Goal: Task Accomplishment & Management: Complete application form

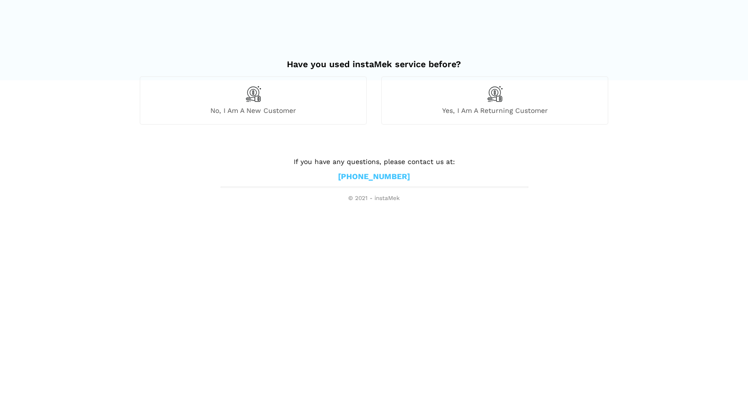
click at [254, 113] on span "No, I am a new customer" at bounding box center [253, 110] width 226 height 9
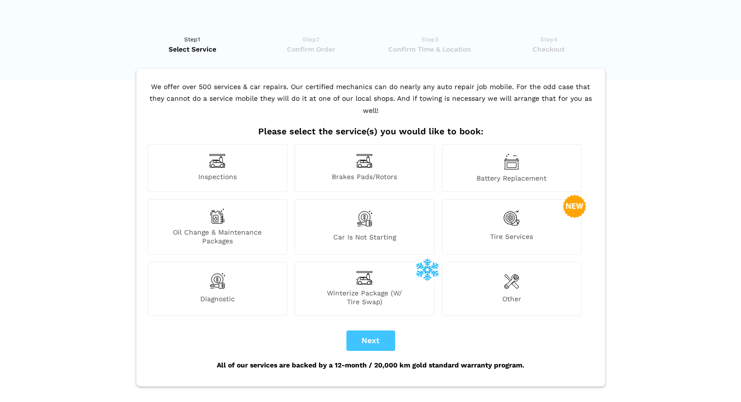
click at [502, 232] on span "Tire Services" at bounding box center [511, 238] width 139 height 13
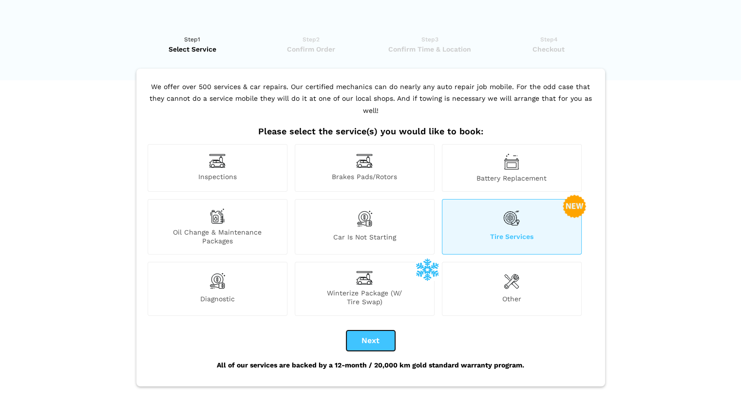
click at [369, 331] on button "Next" at bounding box center [370, 341] width 49 height 20
checkbox input "true"
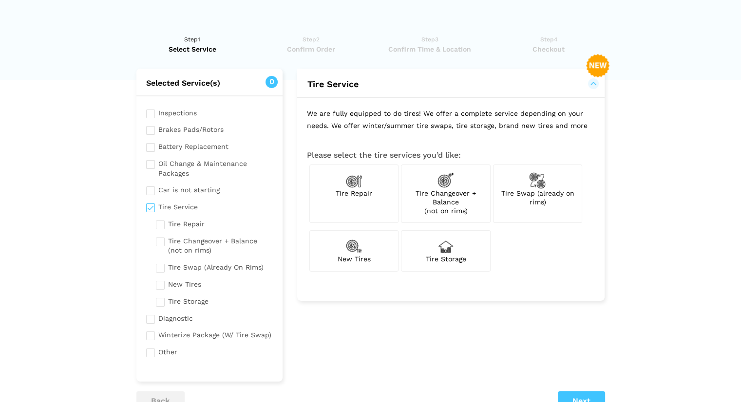
click at [352, 246] on img at bounding box center [354, 246] width 17 height 17
checkbox input "true"
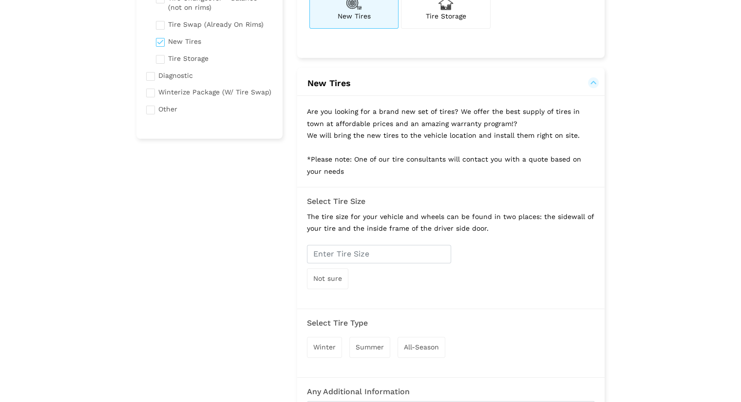
scroll to position [243, 0]
click at [370, 254] on input "text" at bounding box center [379, 253] width 144 height 19
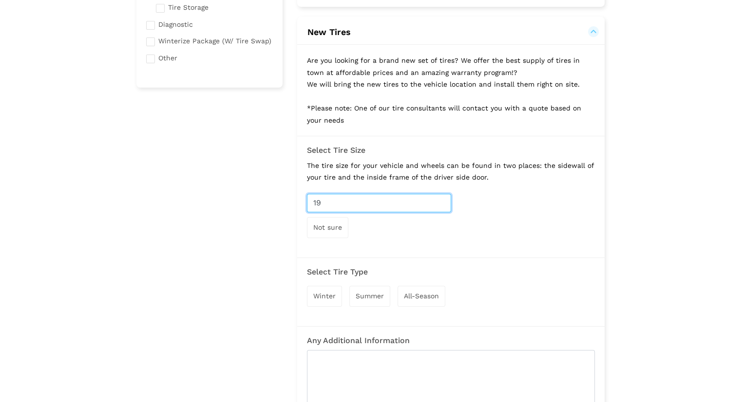
scroll to position [438, 0]
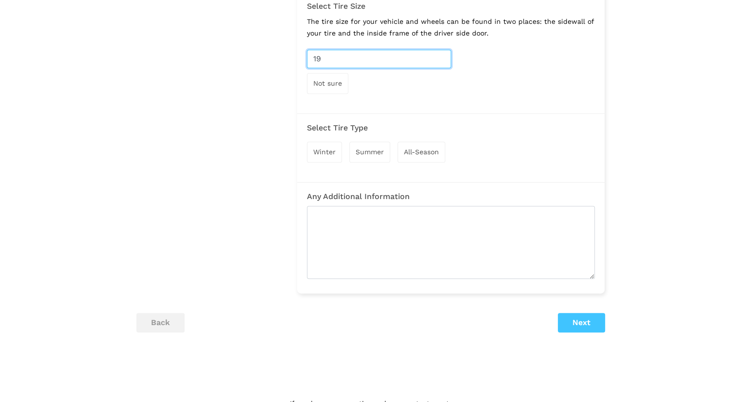
type input "19"
click at [422, 148] on span "All-Season" at bounding box center [421, 152] width 35 height 8
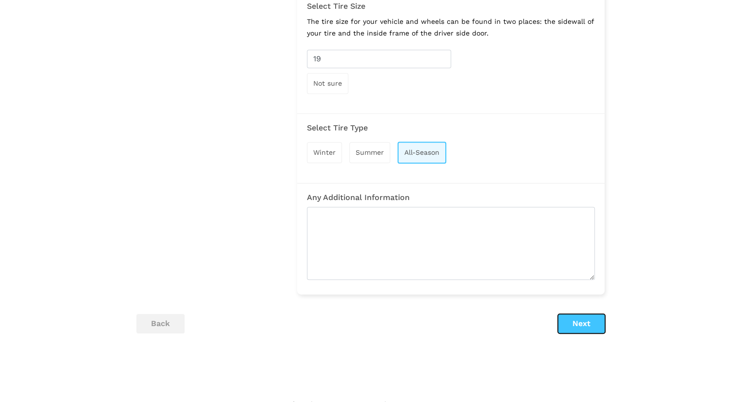
click at [583, 321] on button "Next" at bounding box center [580, 323] width 47 height 19
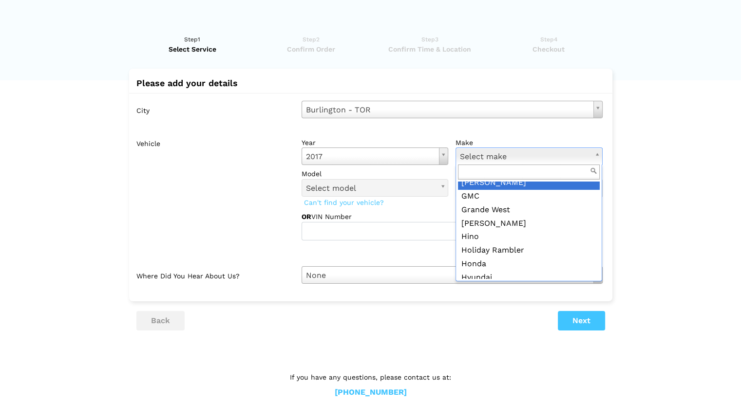
scroll to position [536, 0]
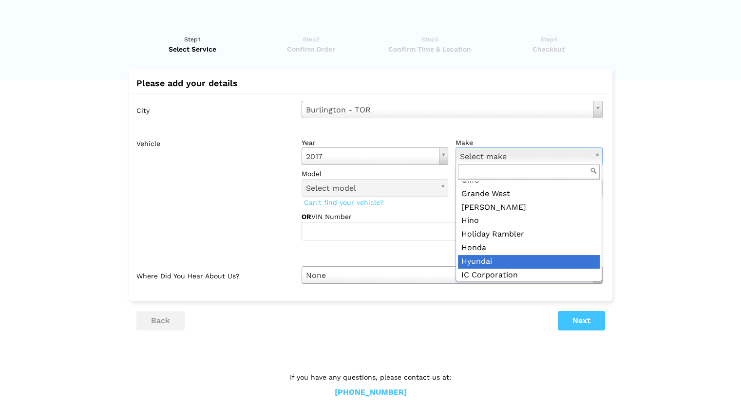
drag, startPoint x: 484, startPoint y: 261, endPoint x: 491, endPoint y: 256, distance: 8.7
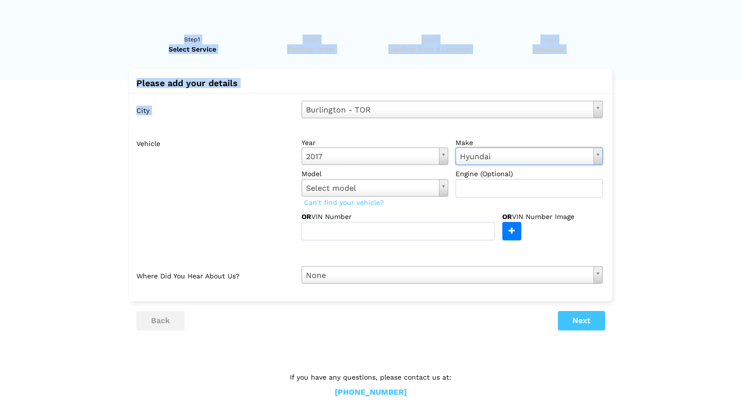
click at [481, 101] on div "Have you used instaMek service before? No, I am a new customer Yes, I am a retu…" at bounding box center [370, 209] width 741 height 419
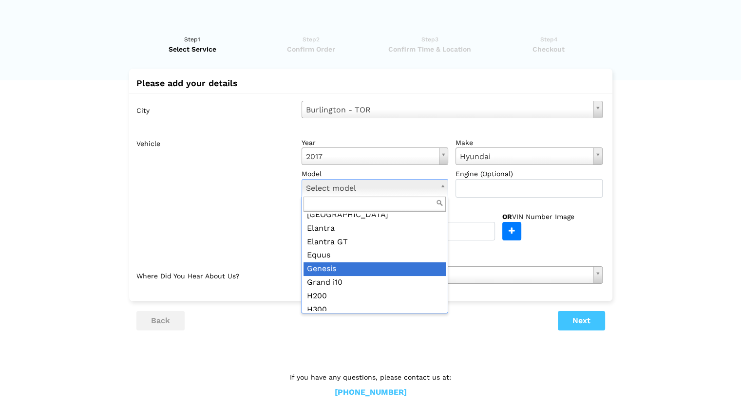
scroll to position [200, 0]
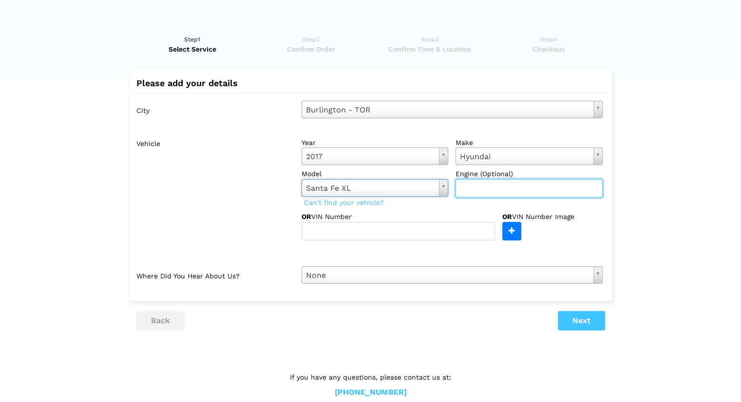
click at [478, 191] on input "text" at bounding box center [528, 188] width 147 height 19
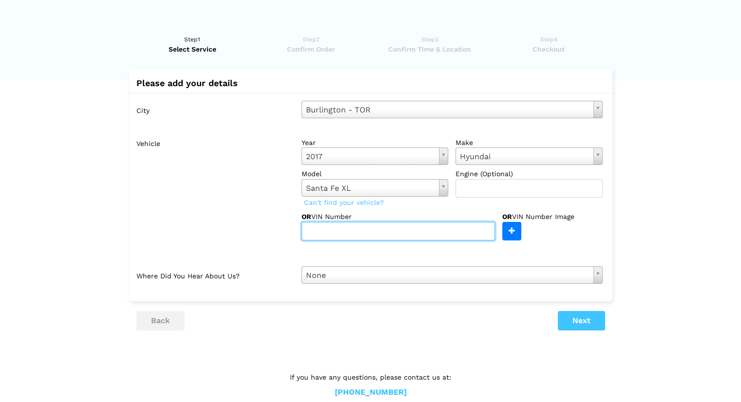
click at [370, 232] on input "text" at bounding box center [397, 231] width 193 height 19
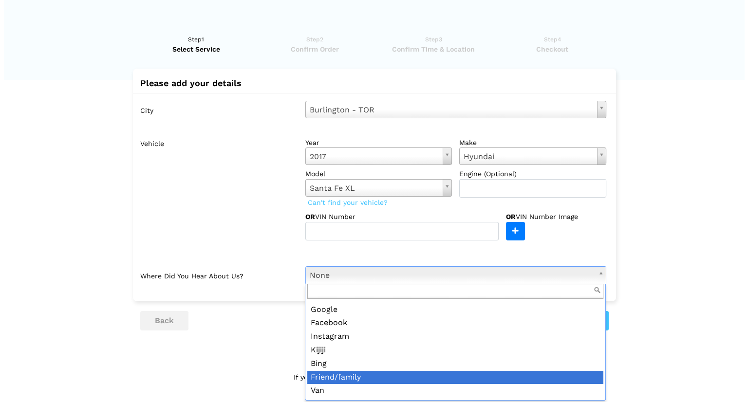
scroll to position [0, 0]
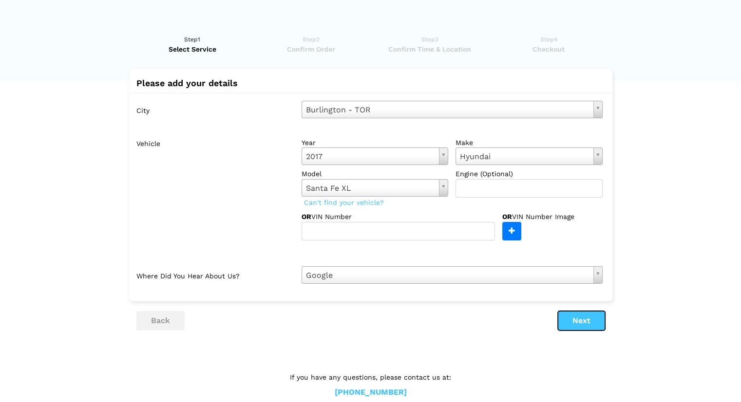
click at [579, 320] on button "Next" at bounding box center [580, 320] width 47 height 19
